Goal: Contribute content

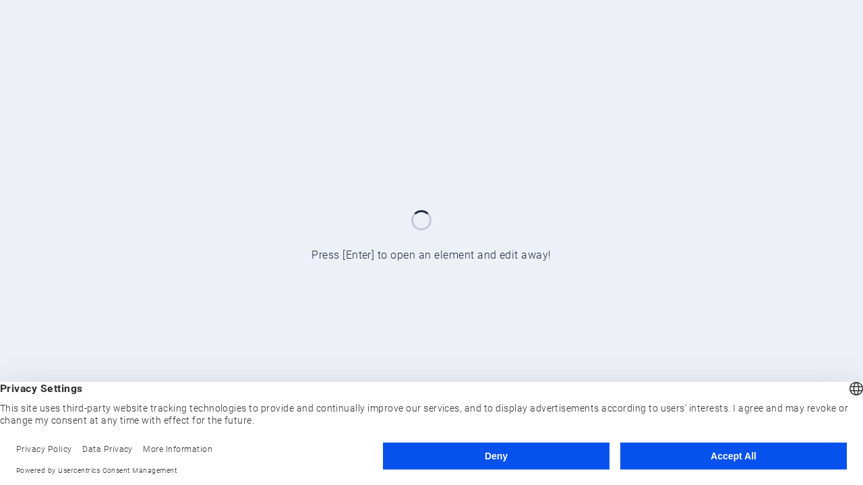
click at [496, 456] on button "Deny" at bounding box center [496, 456] width 226 height 27
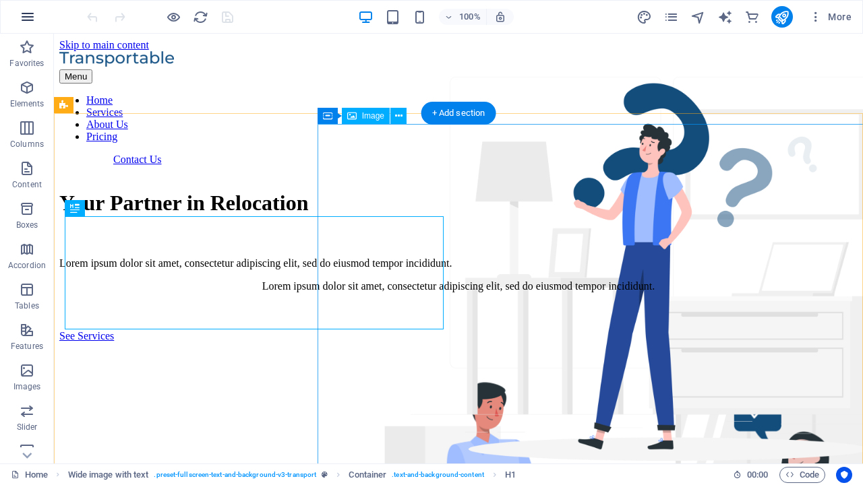
click at [28, 17] on icon "button" at bounding box center [28, 17] width 16 height 16
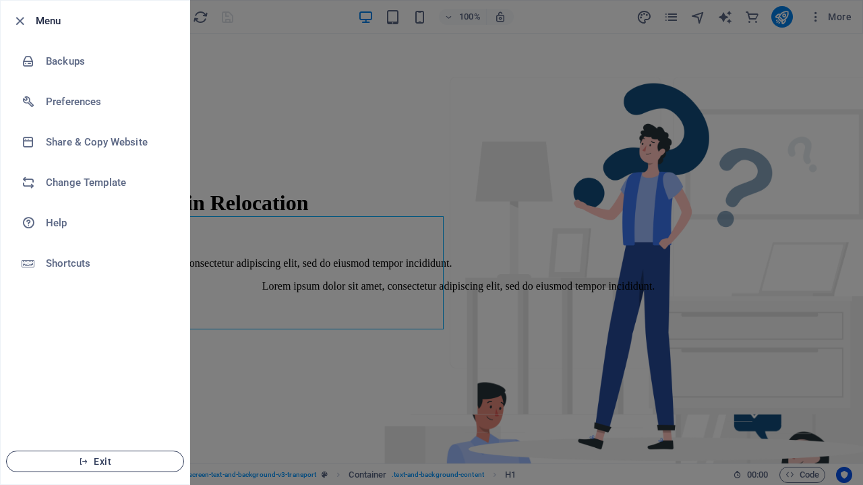
click at [95, 462] on span "Exit" at bounding box center [95, 461] width 155 height 11
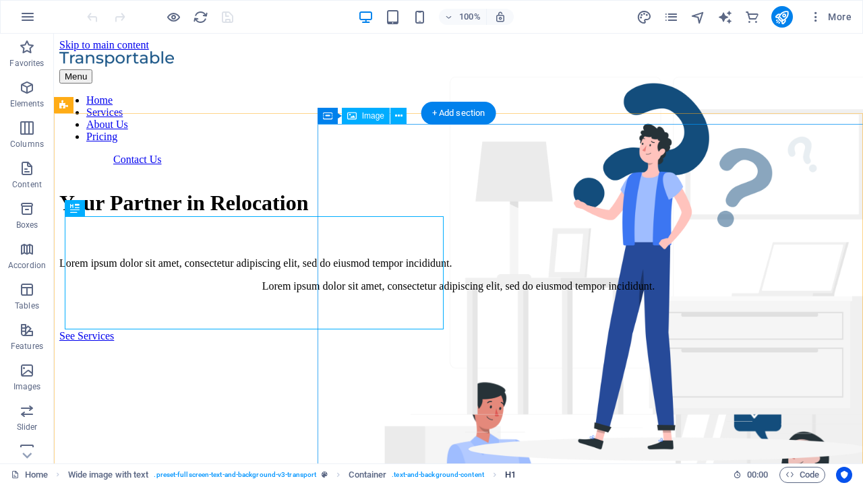
click at [510, 474] on span "H1" at bounding box center [510, 475] width 11 height 16
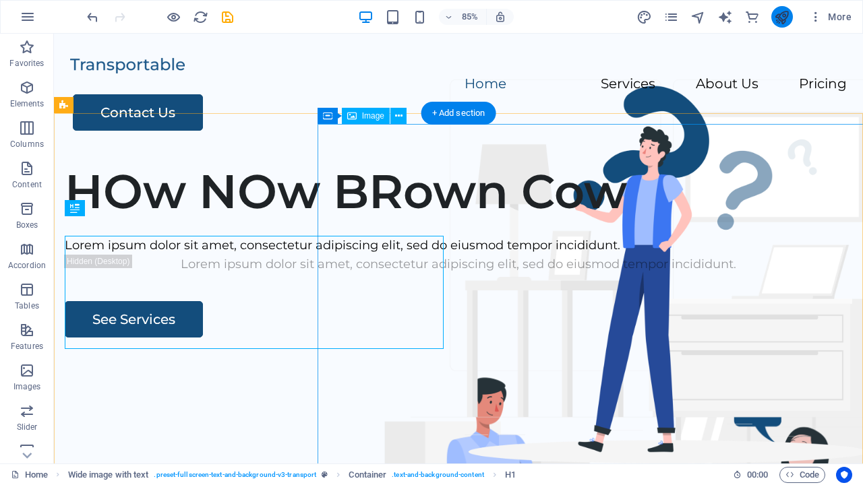
click at [781, 17] on icon "publish" at bounding box center [782, 17] width 16 height 16
checkbox input "false"
